Goal: Communication & Community: Answer question/provide support

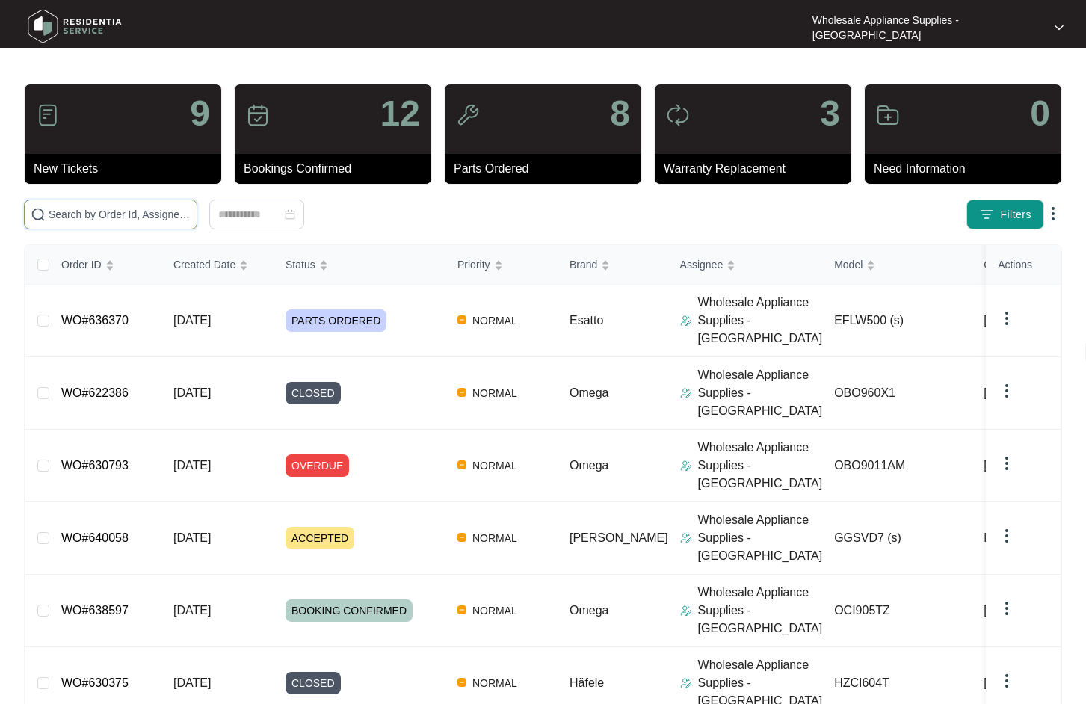
click at [84, 220] on input "text" at bounding box center [120, 214] width 142 height 16
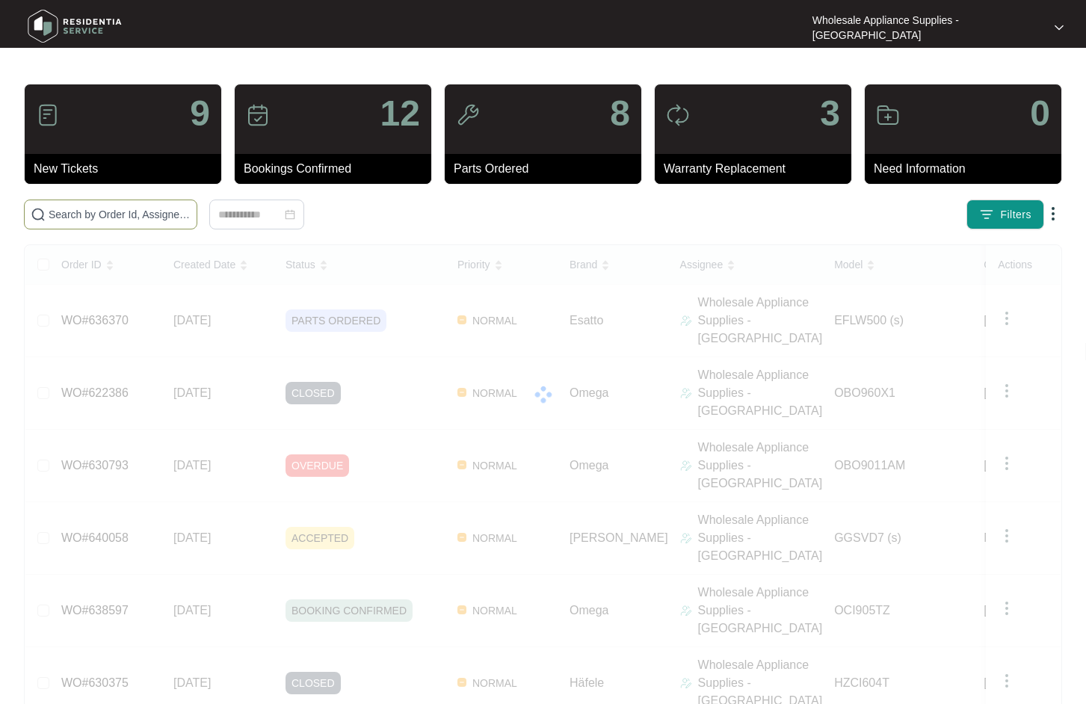
paste input "638697"
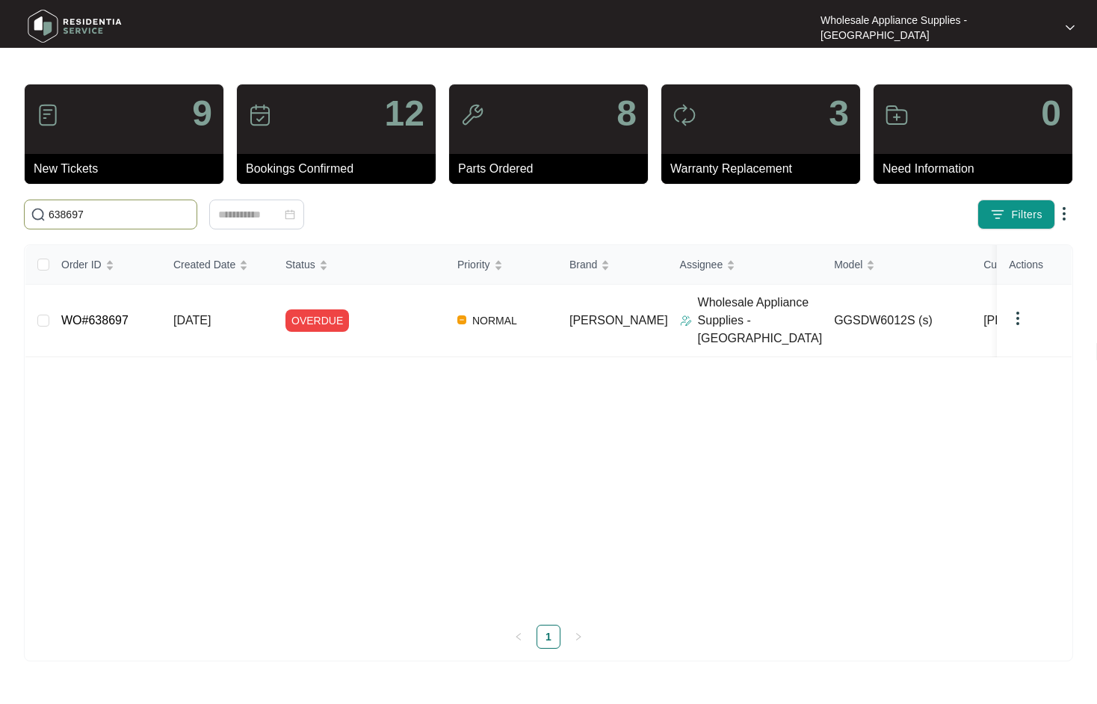
type input "638697"
click at [123, 314] on link "WO#638697" at bounding box center [94, 320] width 67 height 13
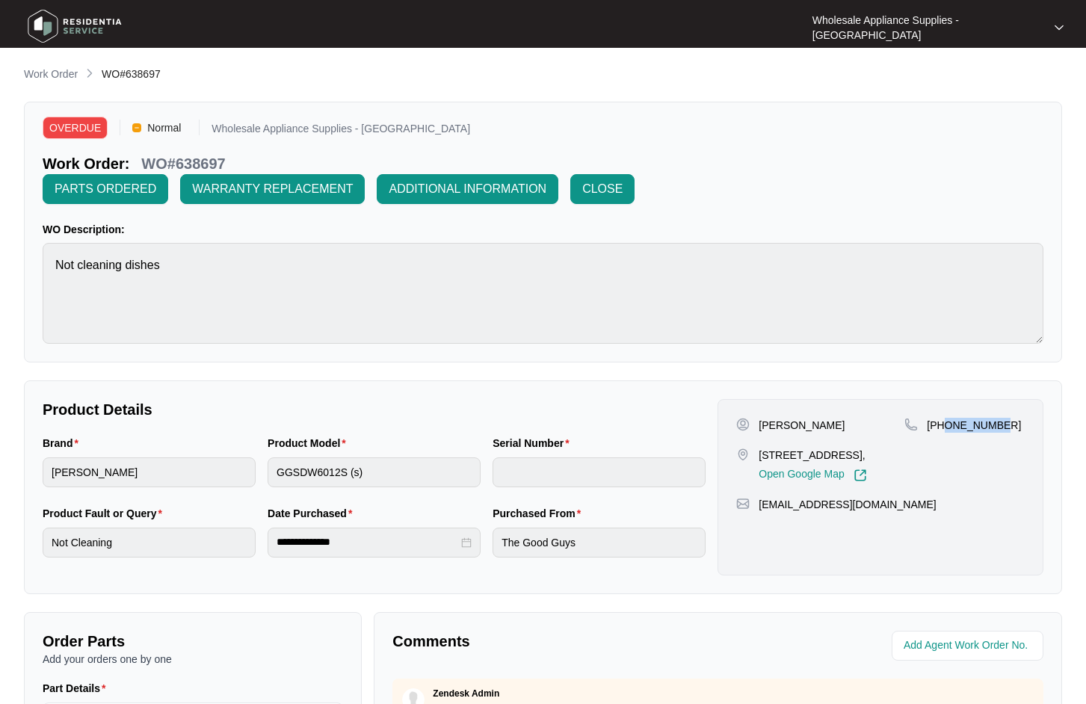
drag, startPoint x: 1000, startPoint y: 395, endPoint x: 946, endPoint y: 395, distance: 53.8
click at [946, 418] on div "[PHONE_NUMBER]" at bounding box center [964, 425] width 120 height 15
copy p "423732302"
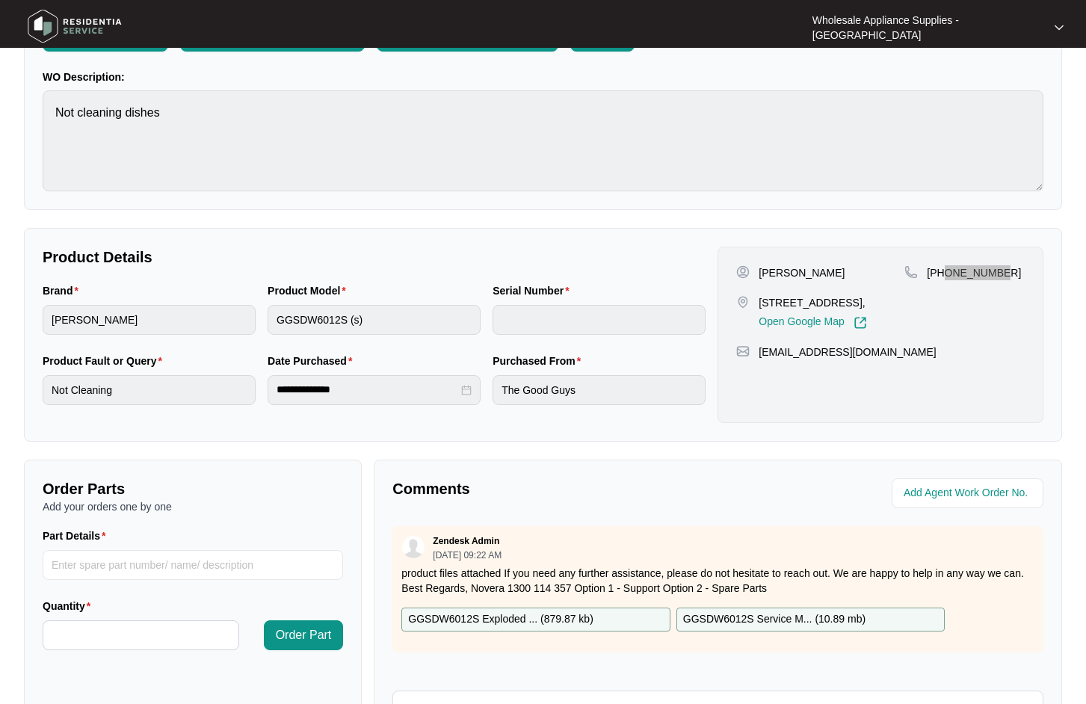
scroll to position [288, 0]
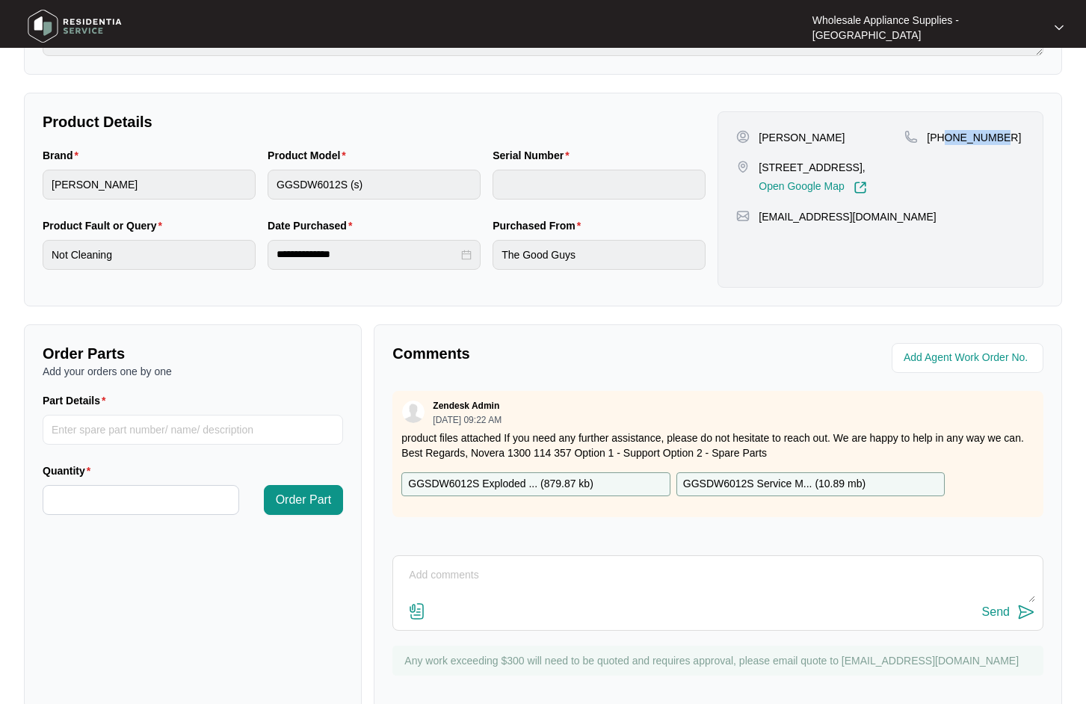
click at [555, 563] on textarea at bounding box center [718, 582] width 634 height 39
paste textarea "Hi Team, Can I have the following sent to [STREET_ADDRESS][PERSON_NAME][PERSON_…"
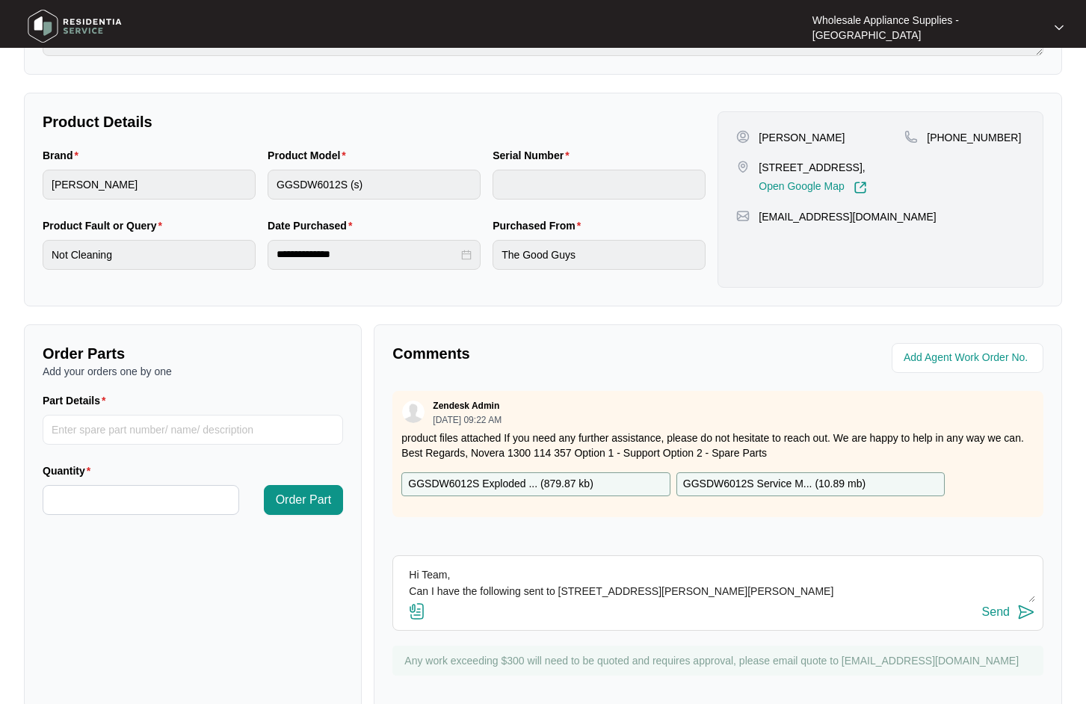
click at [834, 563] on textarea "Hi Team, Can I have the following sent to [STREET_ADDRESS][PERSON_NAME][PERSON_…" at bounding box center [718, 582] width 634 height 39
paste textarea "2 x HOSE CLAMPS - 12976000000308 1 x HOSE - 12676000000132 1 x MAIN PCB - SP128…"
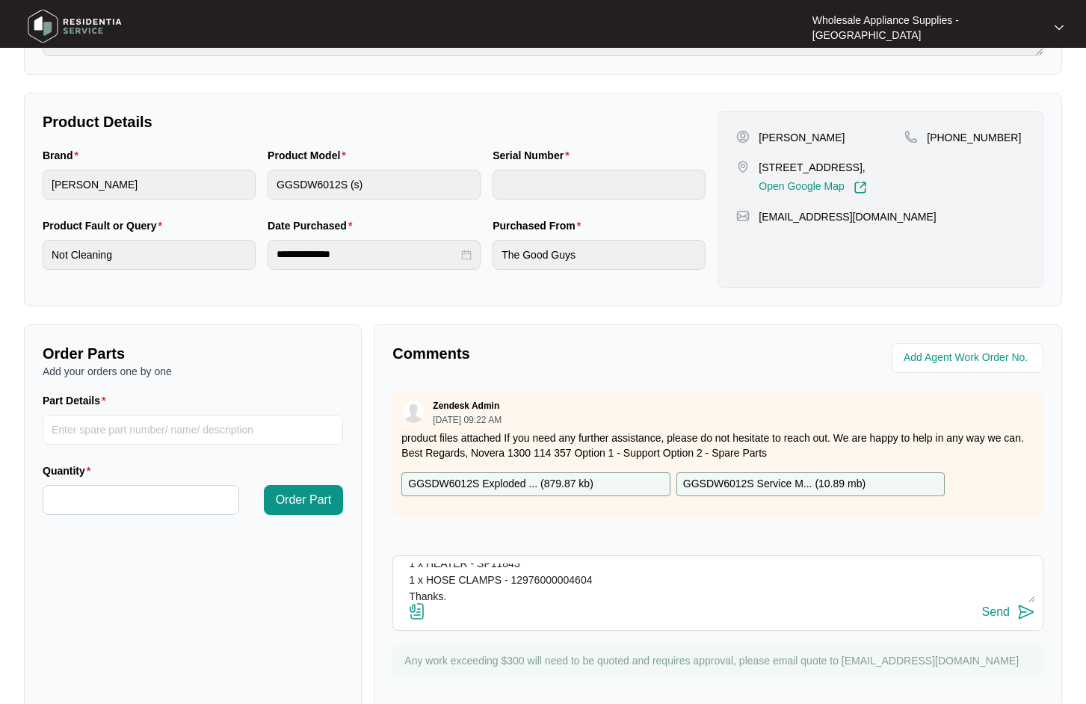
type textarea "Hi Team, Can I have the following sent to Unit 5/8 [PERSON_NAME] Close, Bennett…"
click at [994, 605] on div "Send" at bounding box center [996, 611] width 28 height 13
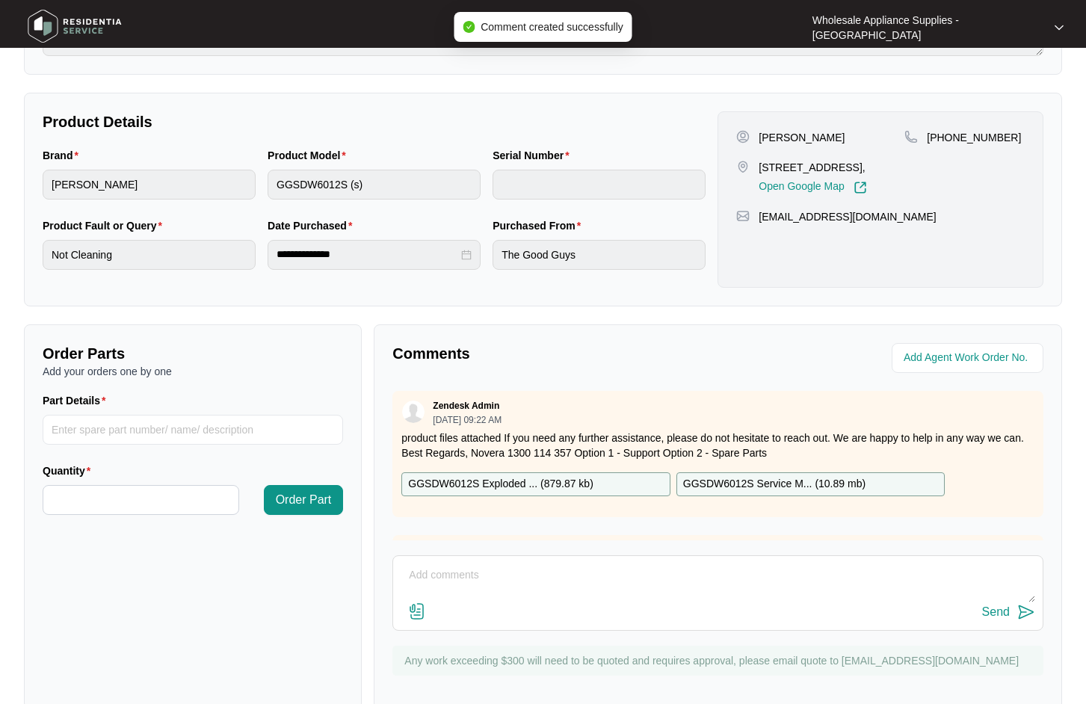
scroll to position [0, 0]
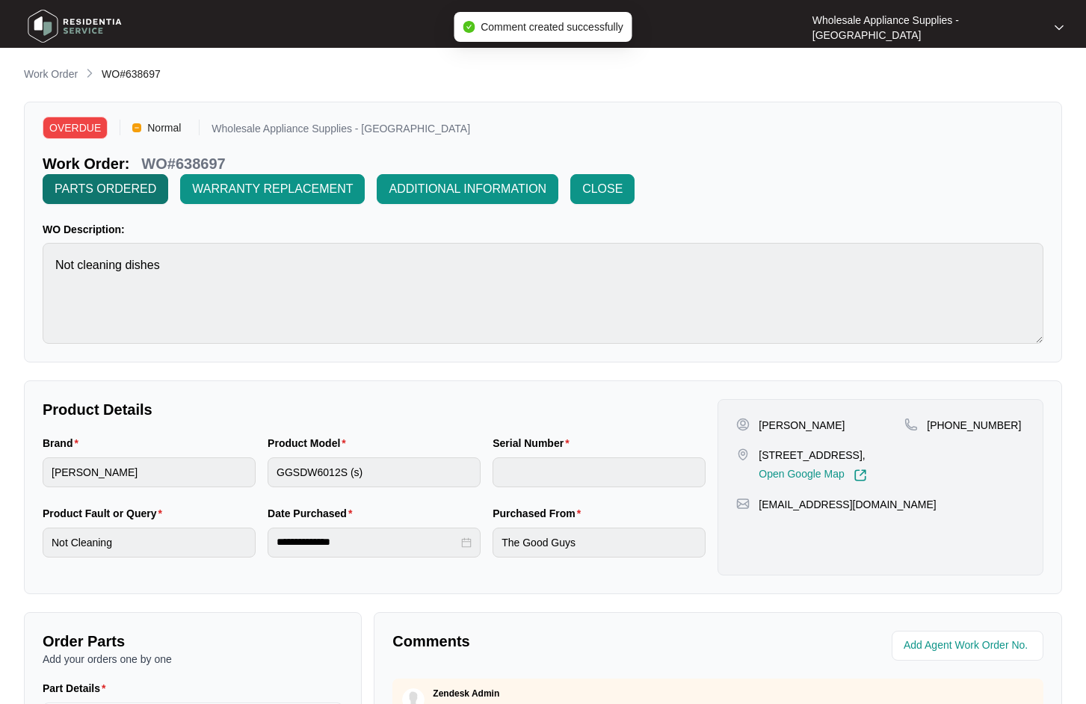
click at [156, 180] on span "PARTS ORDERED" at bounding box center [106, 189] width 102 height 18
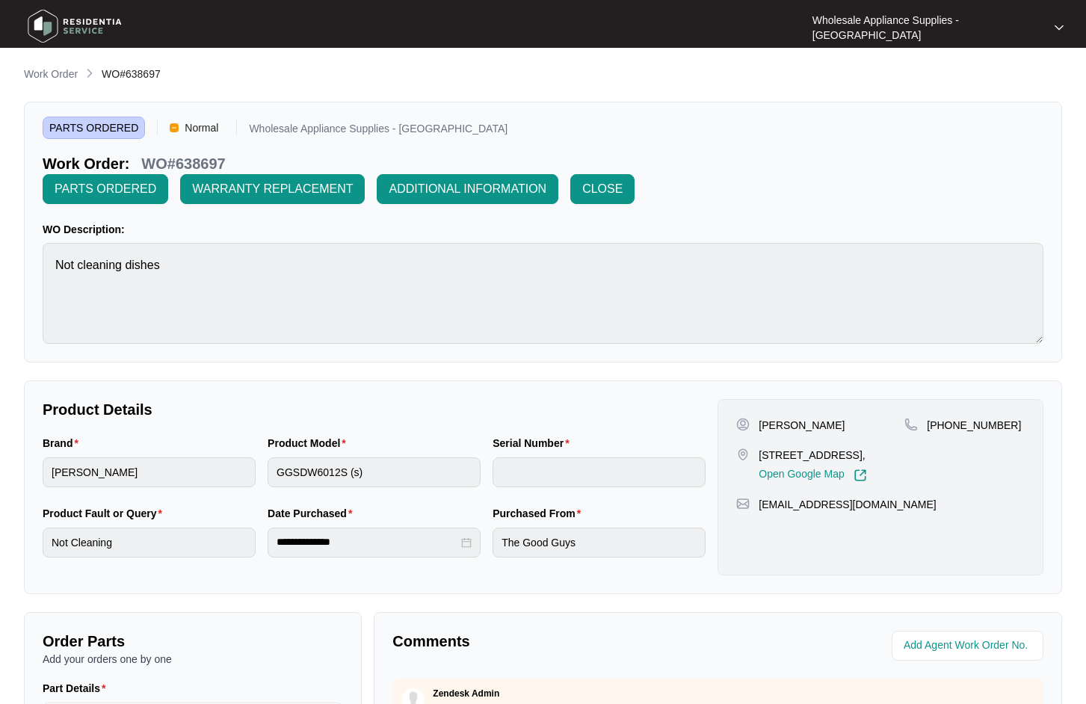
click at [75, 78] on p "Work Order" at bounding box center [51, 74] width 54 height 15
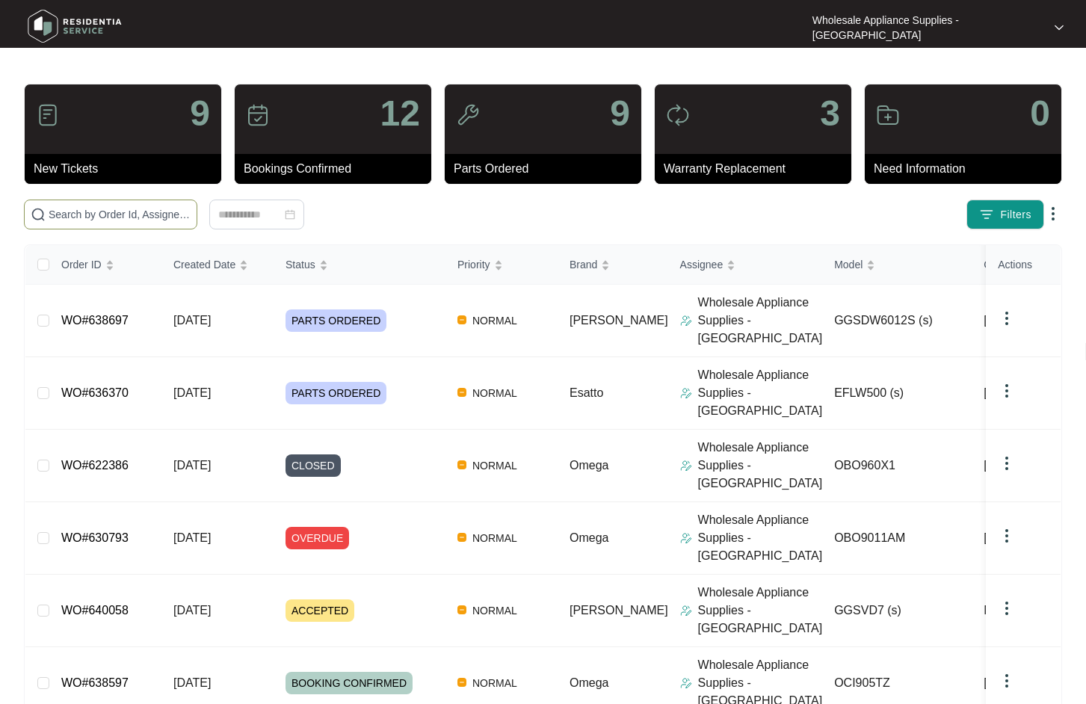
click at [141, 217] on input "text" at bounding box center [120, 214] width 142 height 16
paste input "633823"
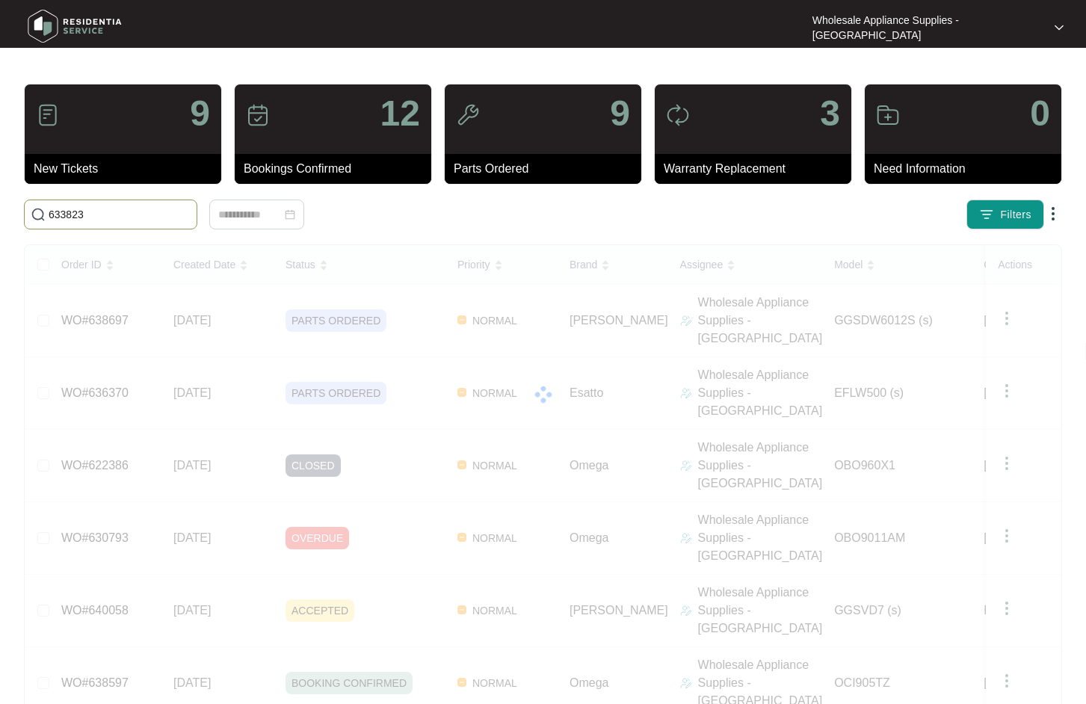
type input "633823"
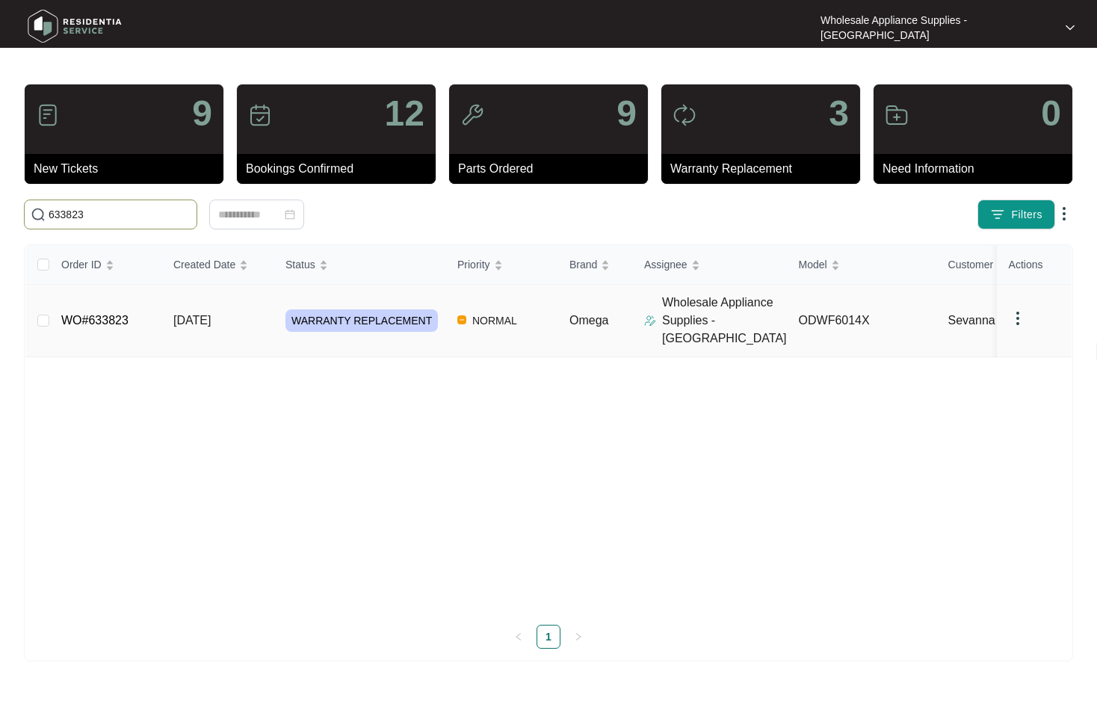
click at [188, 314] on span "[DATE]" at bounding box center [191, 320] width 37 height 13
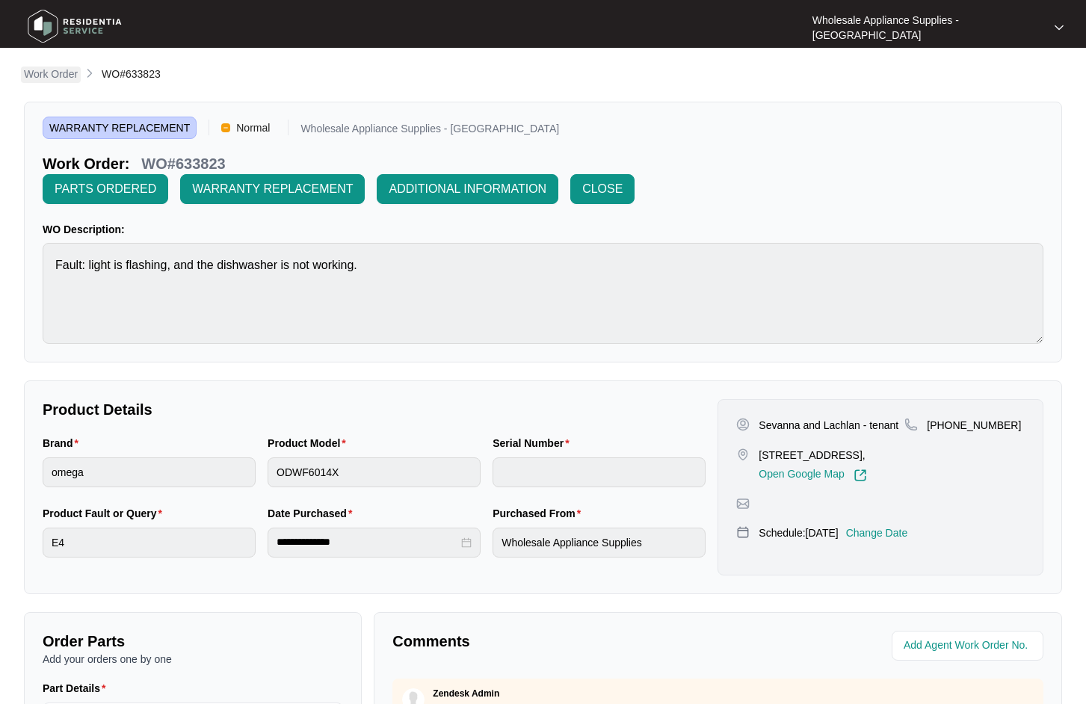
click at [48, 75] on p "Work Order" at bounding box center [51, 74] width 54 height 15
